Goal: Feedback & Contribution: Submit feedback/report problem

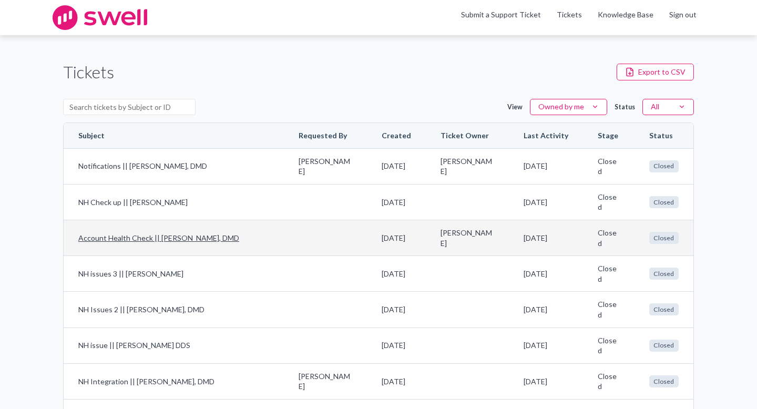
scroll to position [196, 0]
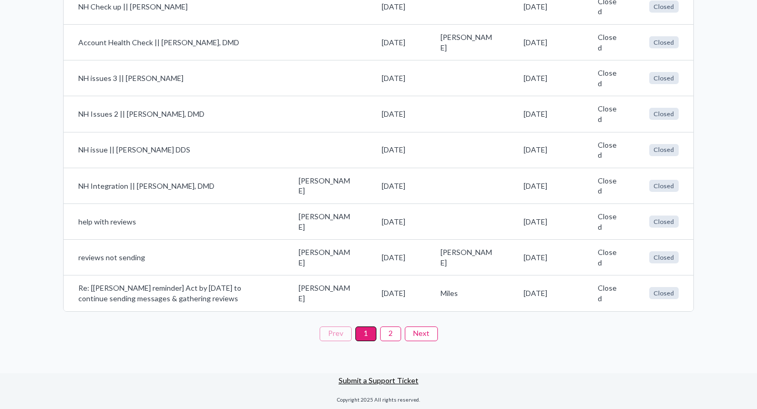
click at [356, 379] on link "Submit a Support Ticket" at bounding box center [379, 380] width 80 height 9
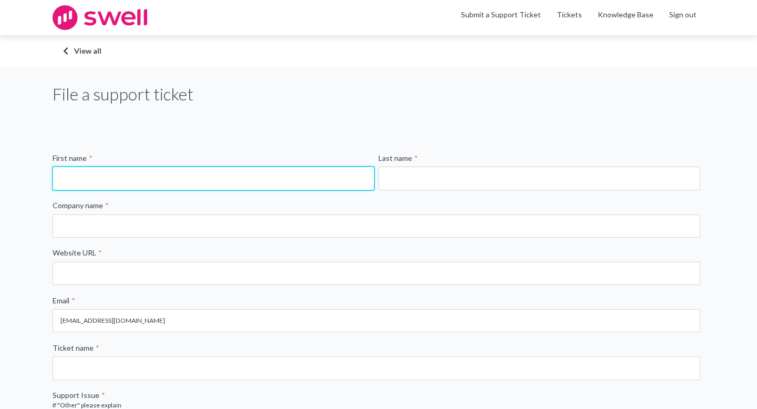
click at [273, 186] on input "First name *" at bounding box center [214, 178] width 322 height 23
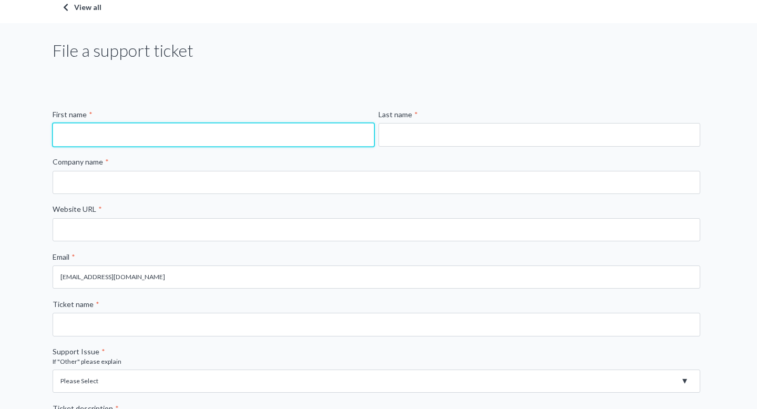
scroll to position [46, 0]
type input "allie"
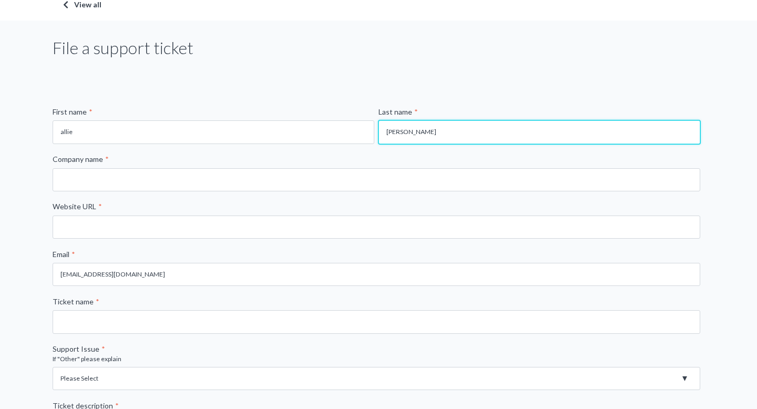
type input "[PERSON_NAME]"
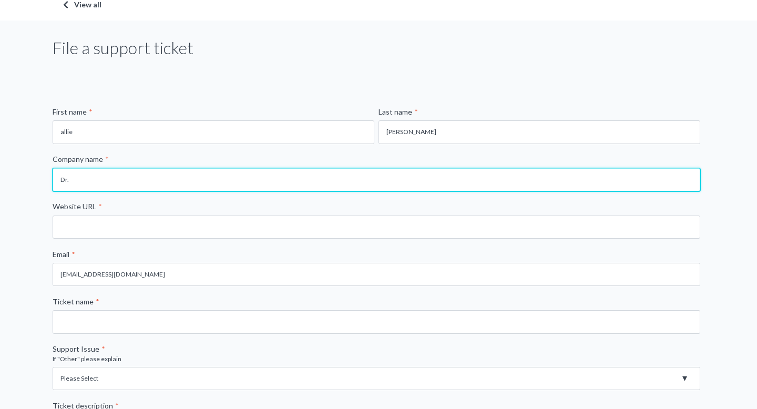
type input "[PERSON_NAME] DMD"
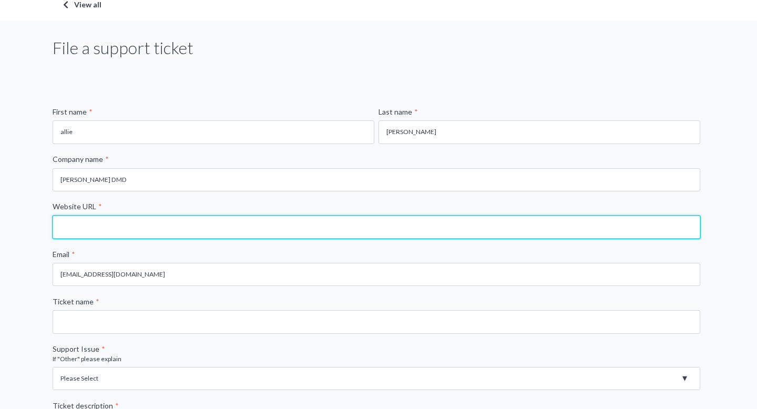
click at [171, 227] on input "Website URL *" at bounding box center [377, 227] width 648 height 23
type input "[DOMAIN_NAME]"
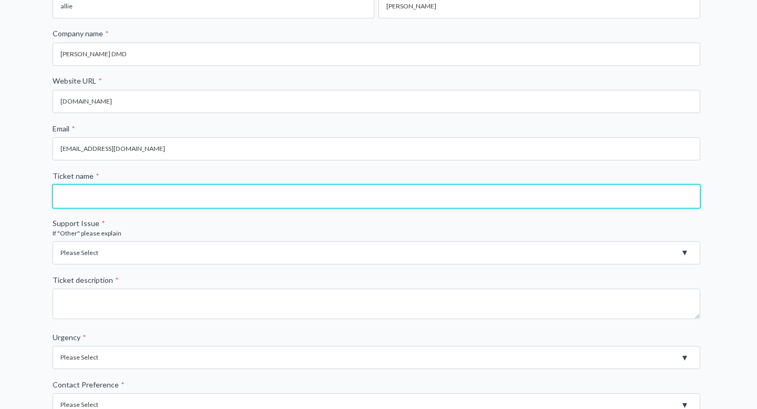
click at [163, 196] on input "Ticket name *" at bounding box center [377, 196] width 648 height 23
type input "Review links not sending"
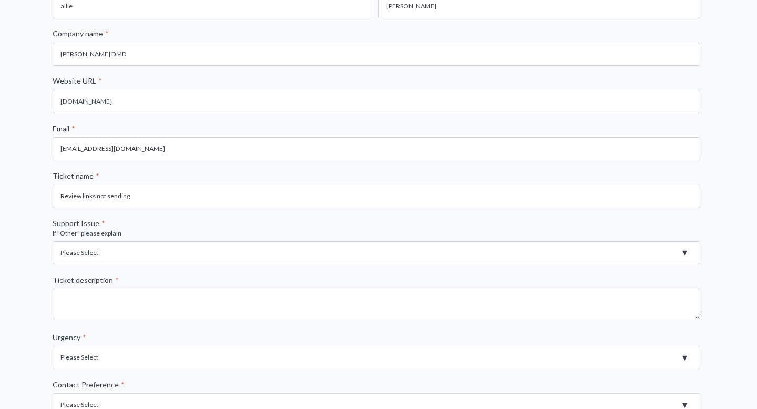
click at [97, 254] on select "Please Select Registration for Business Texting (TCR) Review Invites Not Sendin…" at bounding box center [377, 252] width 648 height 23
select select "Review Invites Not Sending"
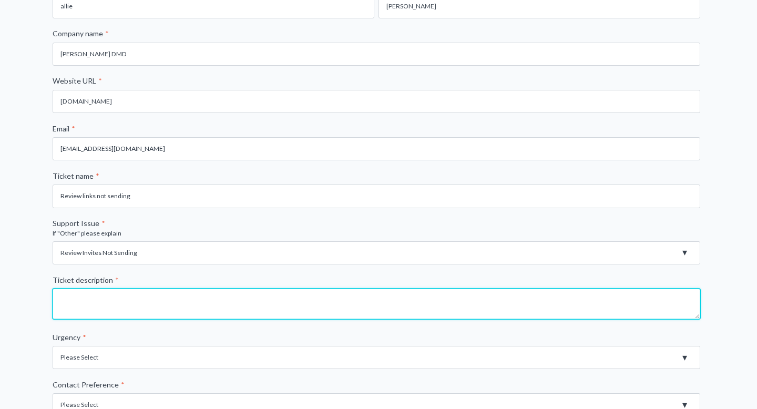
click at [95, 300] on textarea "Ticket description *" at bounding box center [377, 304] width 648 height 30
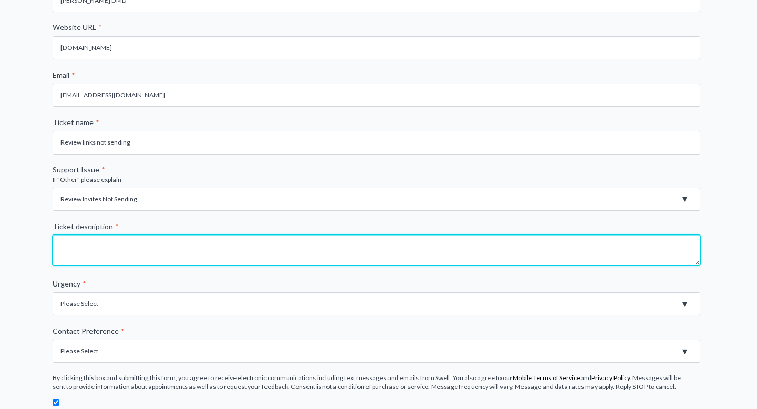
scroll to position [232, 0]
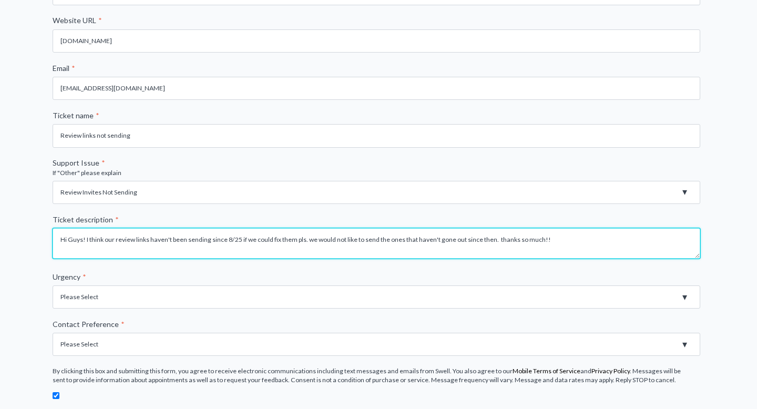
type textarea "Hi Guys! I think our review links haven't been sending since 8/25 if we could f…"
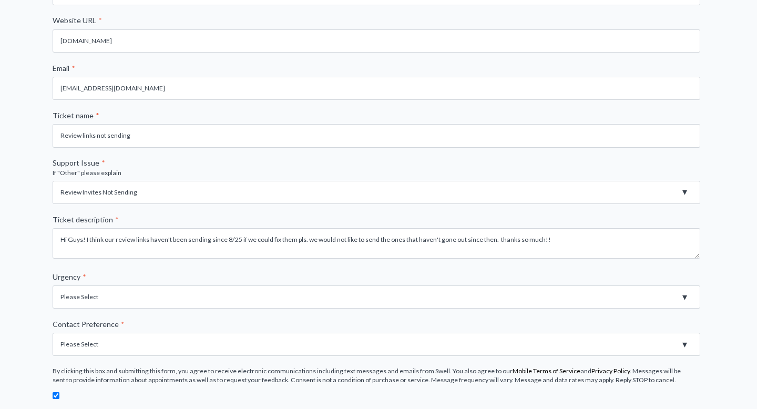
click at [86, 299] on select "Please Select High - Outage - Issue is critically impacting or preventing use o…" at bounding box center [377, 296] width 648 height 23
select select "High - Outage - Issue is critically impacting or preventing use of essential pr…"
click at [95, 347] on select "Please Select Email Phone" at bounding box center [377, 344] width 648 height 23
select select "Email"
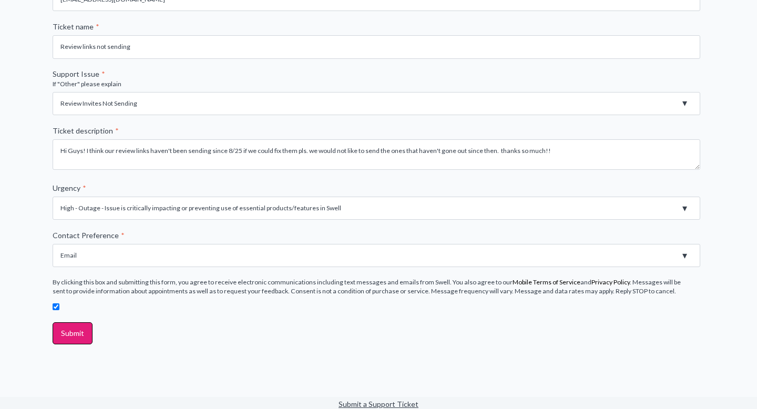
scroll to position [345, 0]
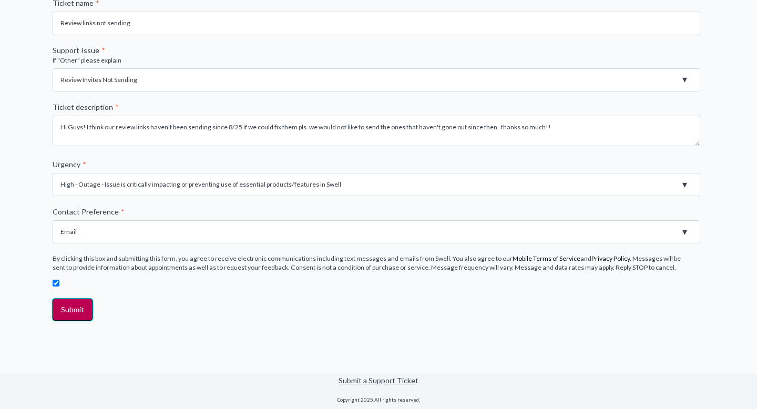
click at [71, 304] on input "Submit" at bounding box center [73, 310] width 40 height 22
